Goal: Information Seeking & Learning: Check status

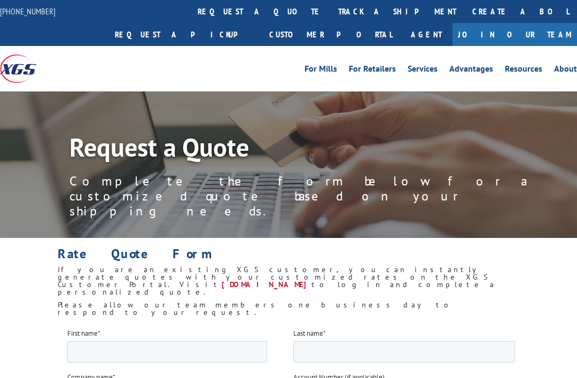
click at [330, 9] on link "track a shipment" at bounding box center [397, 11] width 134 height 23
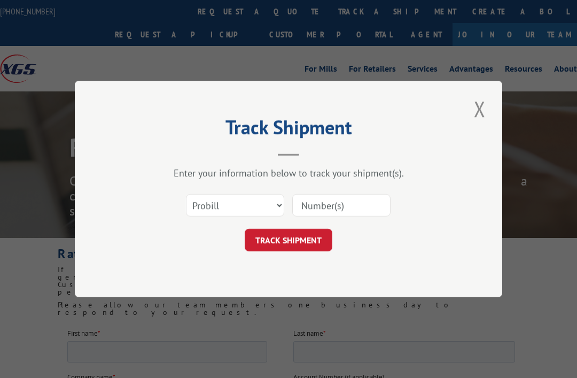
click at [339, 205] on input at bounding box center [341, 205] width 98 height 22
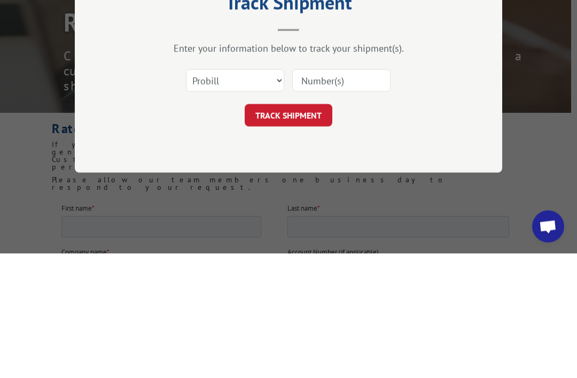
paste input "17639237"
type input "17639237"
click at [309, 229] on button "TRACK SHIPMENT" at bounding box center [289, 240] width 88 height 22
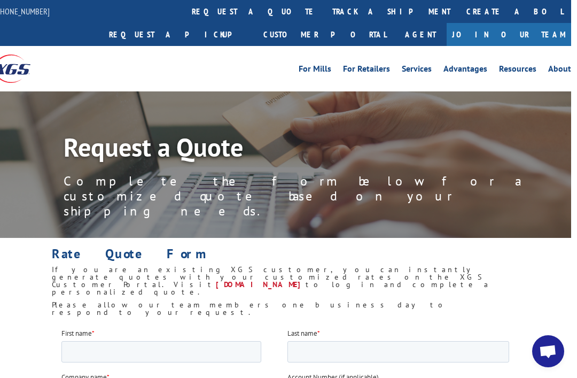
click at [324, 6] on link "track a shipment" at bounding box center [391, 11] width 134 height 23
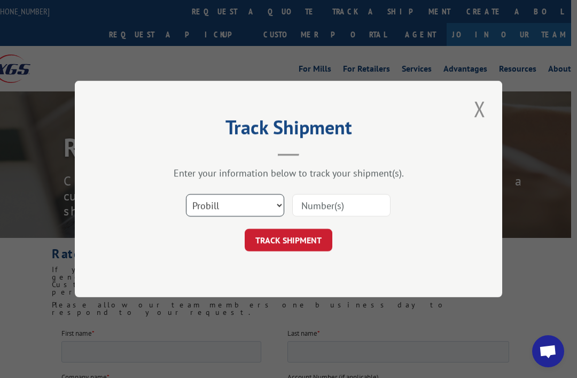
click at [276, 206] on select "Select category... Probill BOL PO" at bounding box center [235, 205] width 98 height 22
select select "bol"
click at [329, 205] on input at bounding box center [341, 205] width 98 height 22
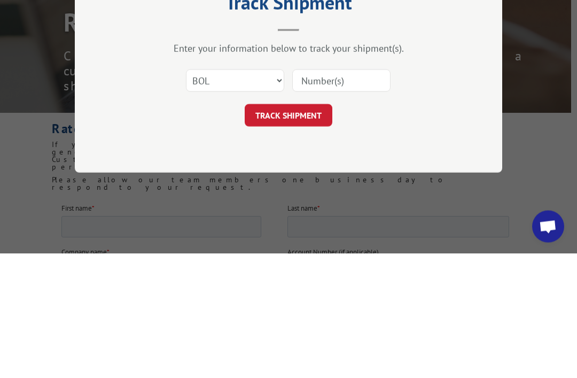
click at [298, 229] on button "TRACK SHIPMENT" at bounding box center [289, 240] width 88 height 22
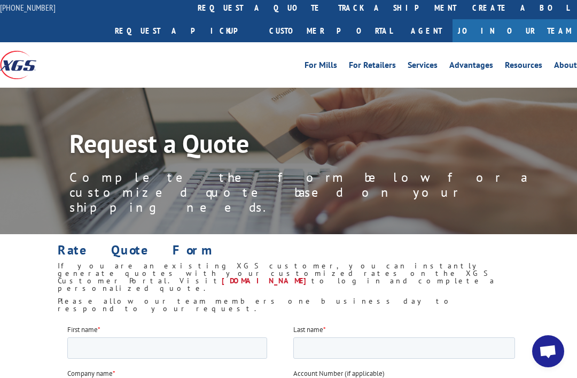
scroll to position [0, 0]
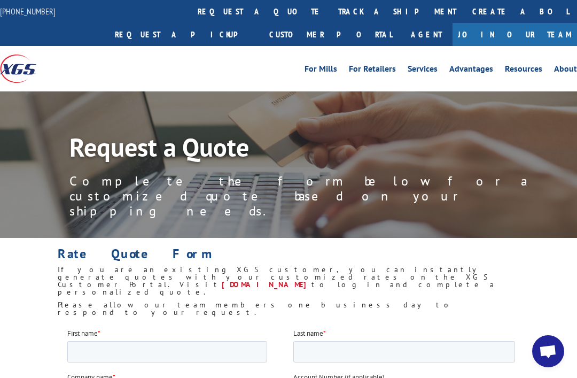
click at [330, 13] on link "track a shipment" at bounding box center [397, 11] width 134 height 23
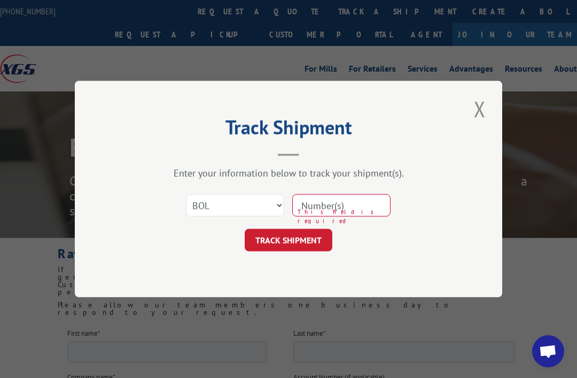
click at [356, 197] on input at bounding box center [341, 205] width 98 height 22
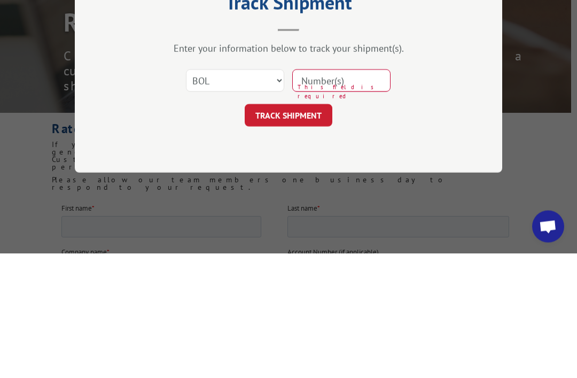
click at [290, 229] on button "TRACK SHIPMENT" at bounding box center [289, 240] width 88 height 22
click at [329, 194] on input at bounding box center [341, 205] width 98 height 22
type input "7064690"
click at [296, 229] on button "TRACK SHIPMENT" at bounding box center [289, 240] width 88 height 22
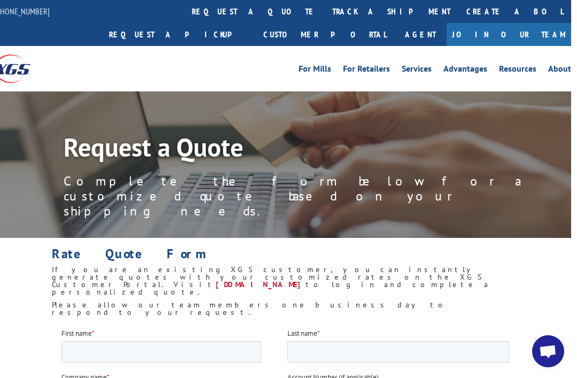
click at [324, 10] on link "track a shipment" at bounding box center [391, 11] width 134 height 23
